Goal: Task Accomplishment & Management: Manage account settings

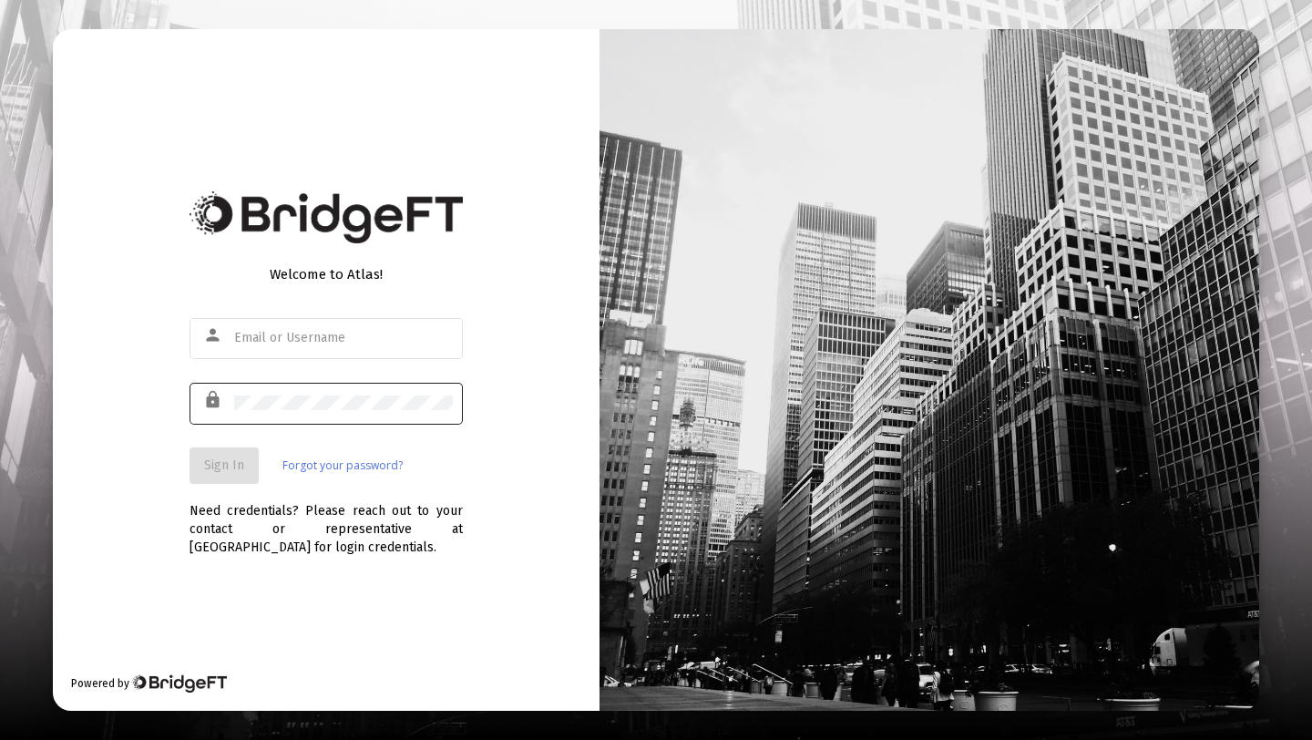
type input "[PERSON_NAME][EMAIL_ADDRESS][DOMAIN_NAME]"
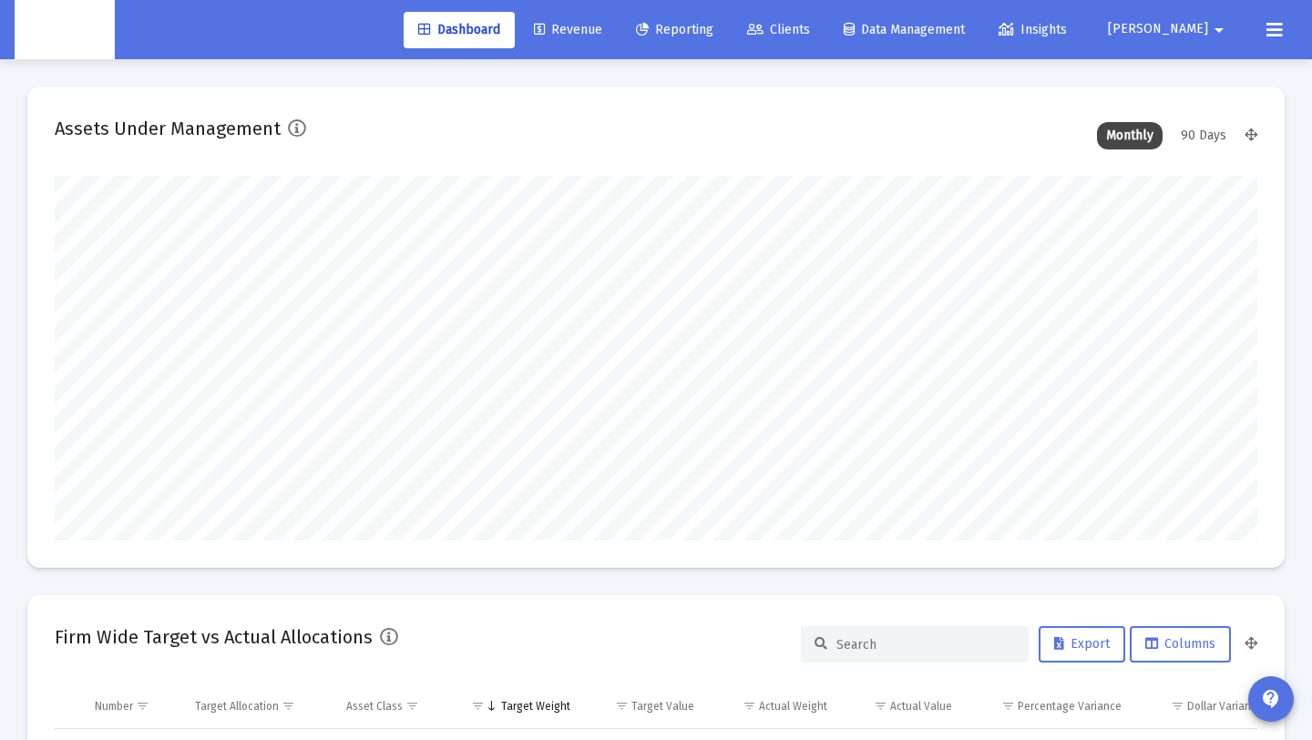
type input "[DATE]"
